Goal: Information Seeking & Learning: Learn about a topic

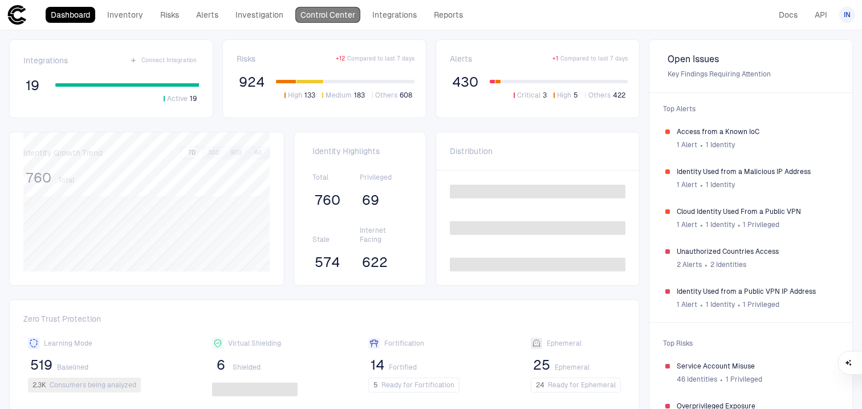
click at [323, 17] on link "Control Center" at bounding box center [327, 15] width 65 height 16
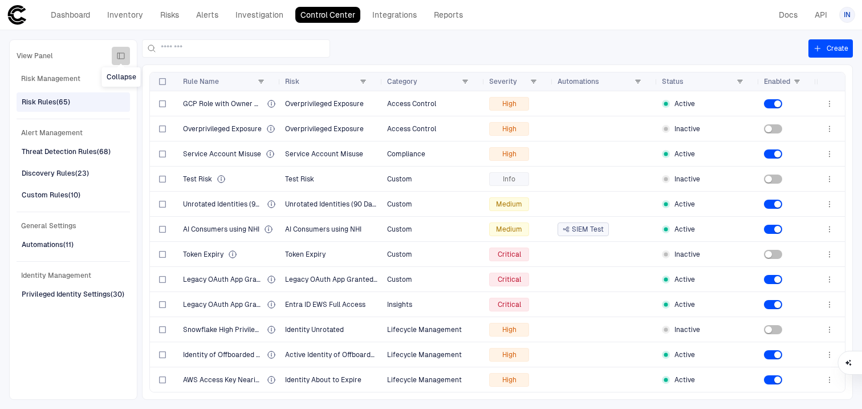
click at [129, 56] on button "button" at bounding box center [121, 56] width 18 height 18
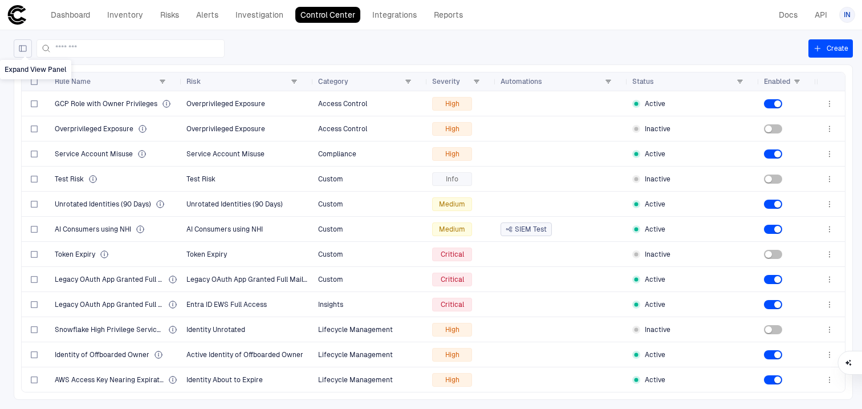
click at [16, 50] on button "Expand View Panel" at bounding box center [23, 48] width 18 height 18
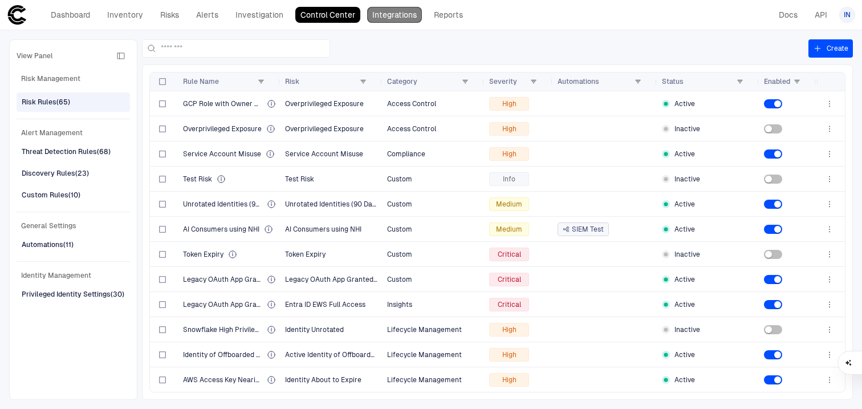
click at [387, 17] on link "Integrations" at bounding box center [394, 15] width 55 height 16
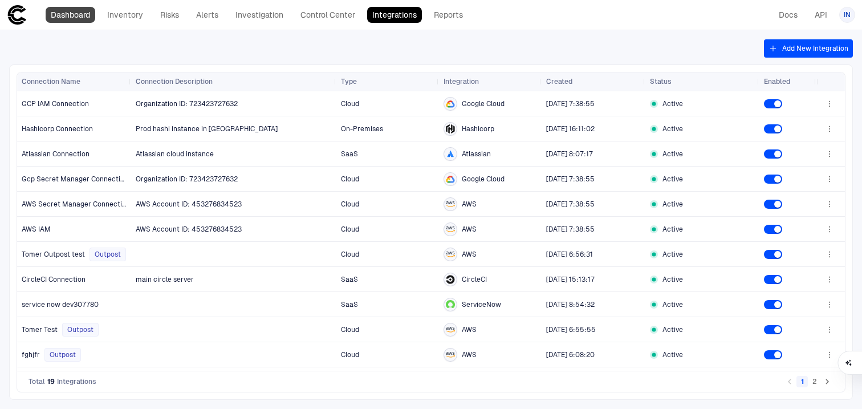
click at [83, 19] on link "Dashboard" at bounding box center [71, 15] width 50 height 16
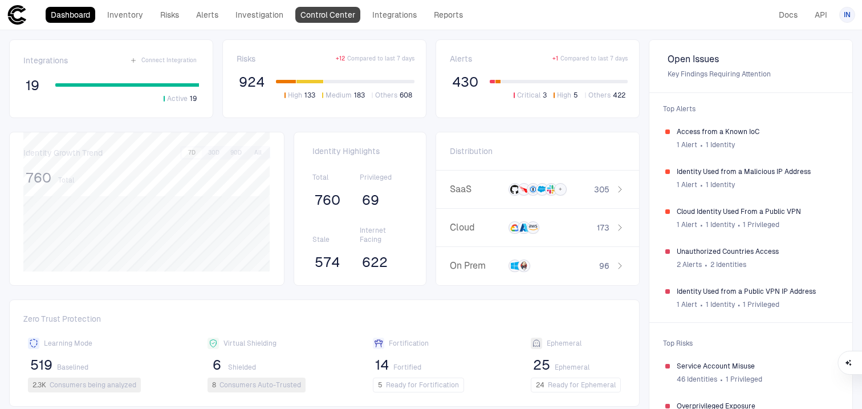
click at [331, 20] on link "Control Center" at bounding box center [327, 15] width 65 height 16
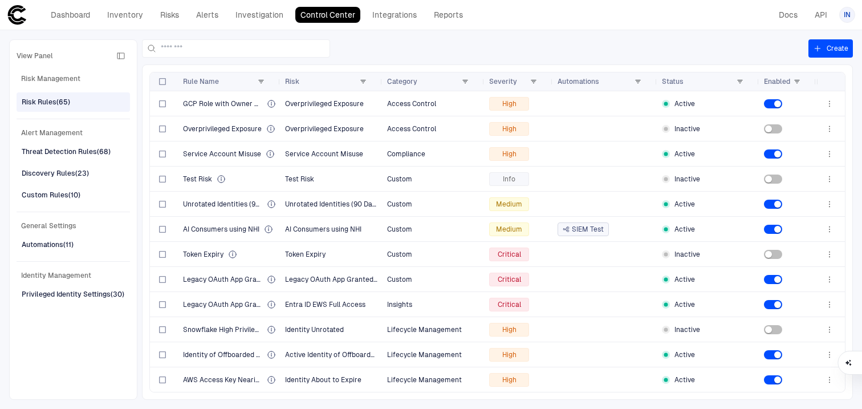
drag, startPoint x: 13, startPoint y: 327, endPoint x: 25, endPoint y: 306, distance: 24.1
click at [63, 221] on div "View Panel Risk Management Risk Rules (65) Alert Management Threat Detection Ru…" at bounding box center [73, 219] width 128 height 360
click at [5, 378] on div "View Panel Risk Management Risk Rules (65) Alert Management Threat Detection Ru…" at bounding box center [431, 219] width 862 height 379
click at [129, 22] on link "Inventory" at bounding box center [125, 15] width 46 height 16
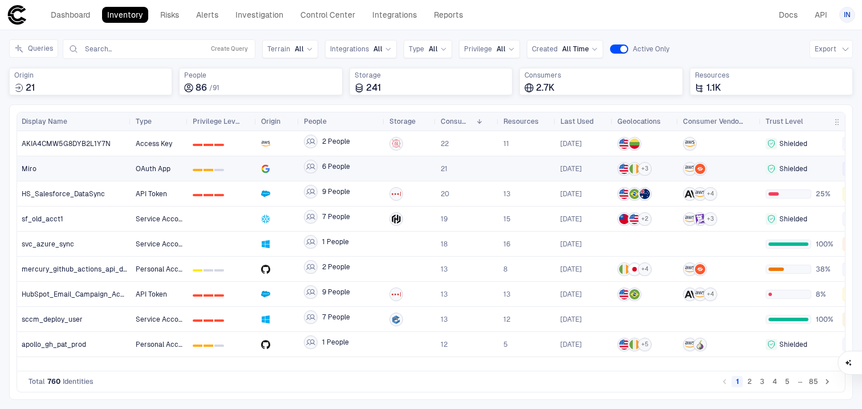
click at [256, 179] on div "0 1 2" at bounding box center [222, 168] width 68 height 25
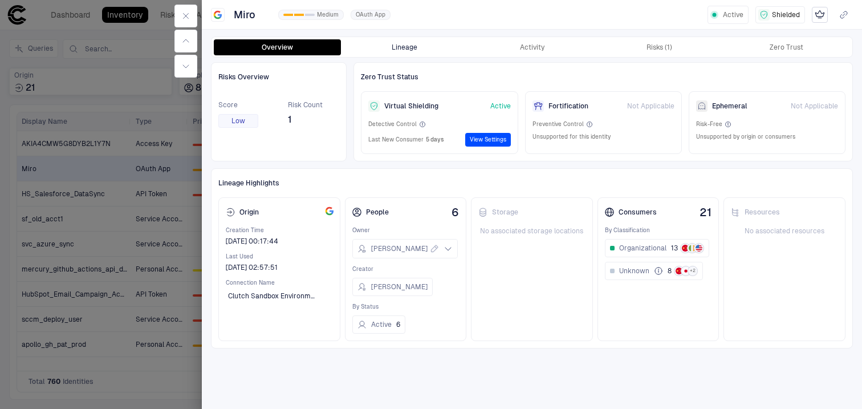
click at [413, 54] on button "Lineage" at bounding box center [404, 47] width 127 height 16
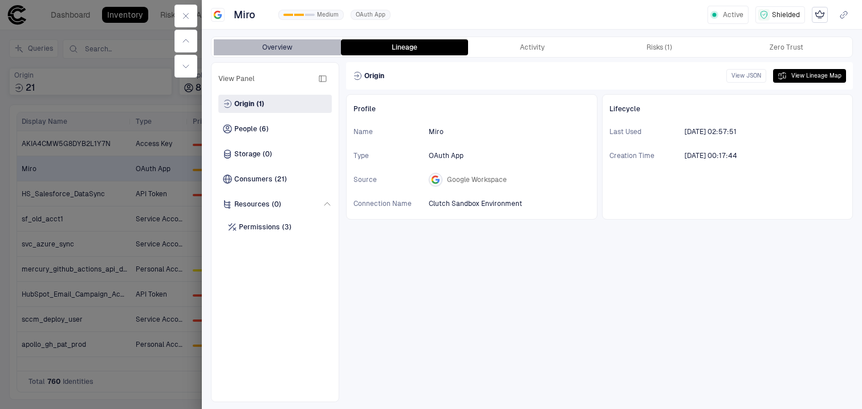
click at [289, 42] on button "Overview" at bounding box center [277, 47] width 127 height 16
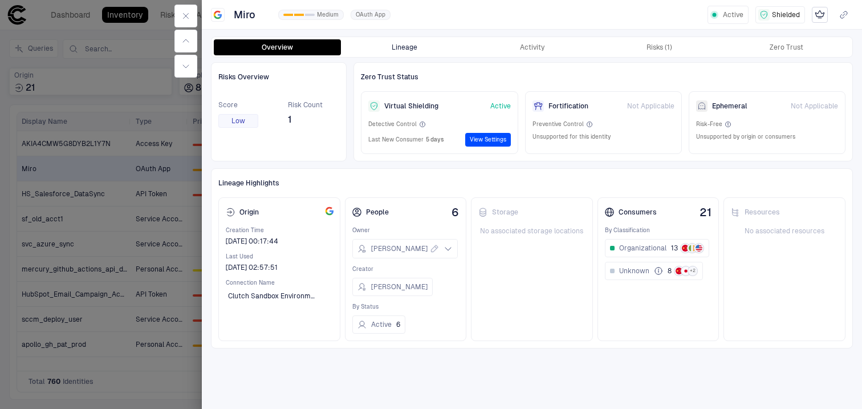
click at [369, 47] on button "Lineage" at bounding box center [404, 47] width 127 height 16
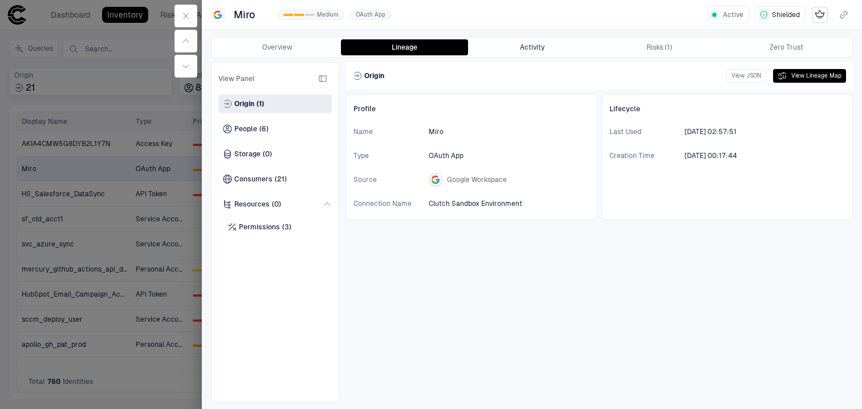
click at [530, 54] on button "Activity" at bounding box center [531, 47] width 127 height 16
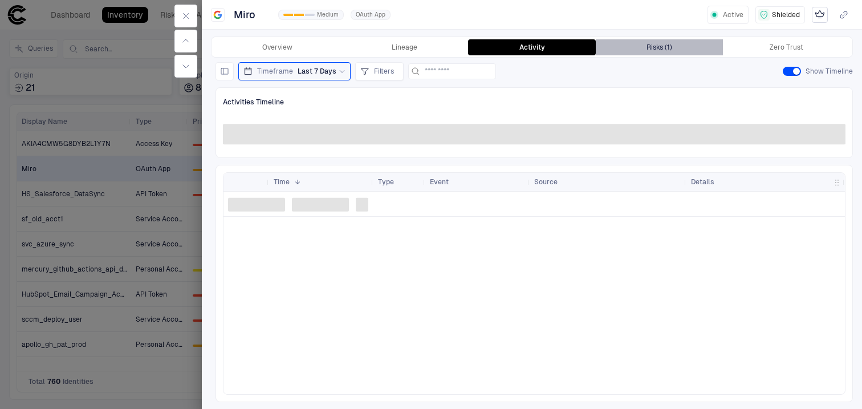
click at [626, 52] on button "Risks (1)" at bounding box center [659, 47] width 127 height 16
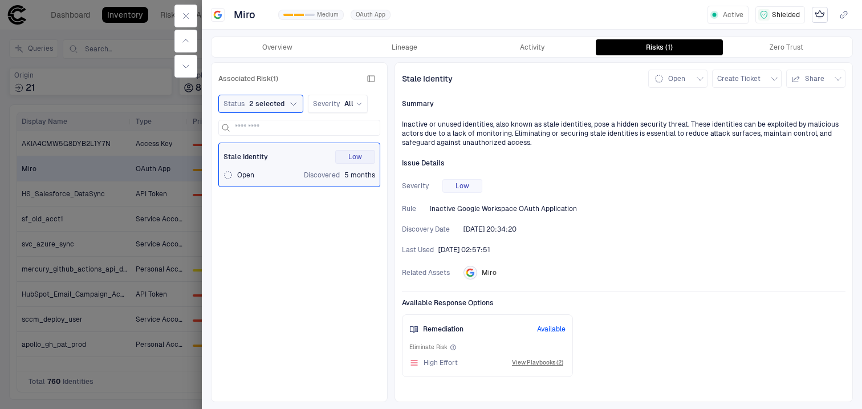
click at [777, 33] on div "Overview Lineage Activity Risks (1) Zero Trust Associated Risk (1) Status 2 sel…" at bounding box center [532, 219] width 660 height 380
click at [776, 41] on button "Zero Trust" at bounding box center [786, 47] width 127 height 16
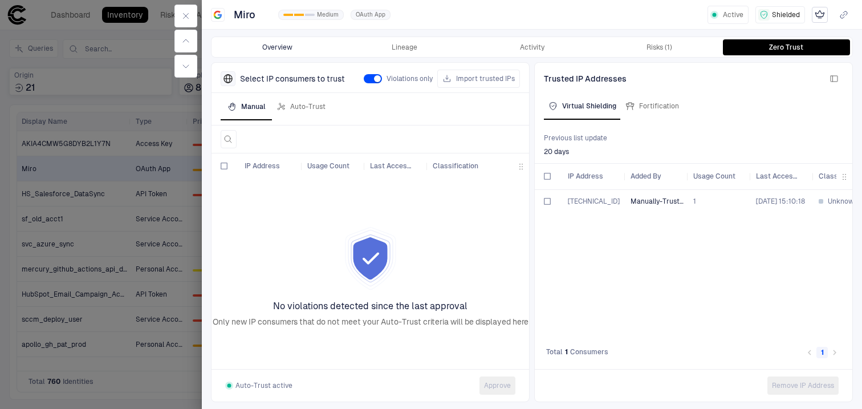
click at [281, 39] on button "Overview" at bounding box center [277, 47] width 127 height 16
